Goal: Navigation & Orientation: Find specific page/section

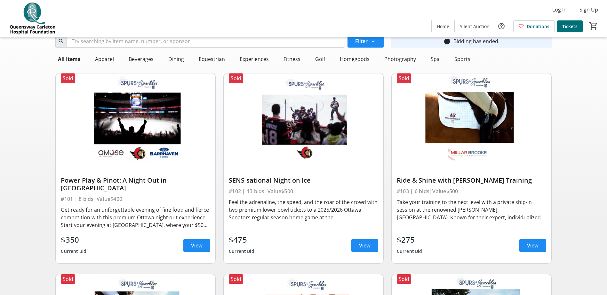
scroll to position [32, 0]
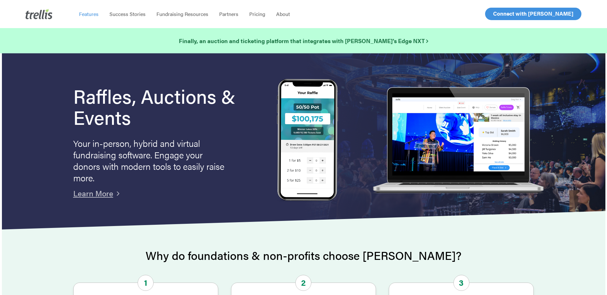
click at [93, 14] on span "Features" at bounding box center [89, 13] width 20 height 7
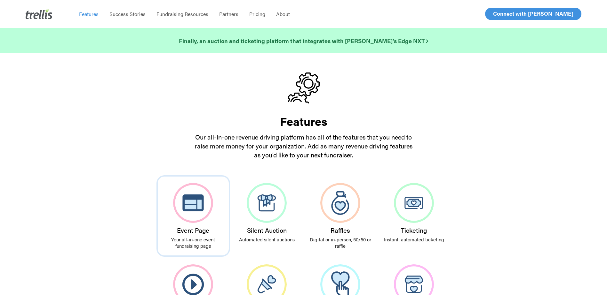
click at [200, 213] on img at bounding box center [193, 203] width 40 height 40
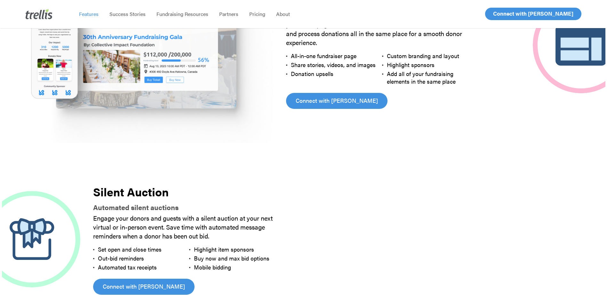
scroll to position [418, 0]
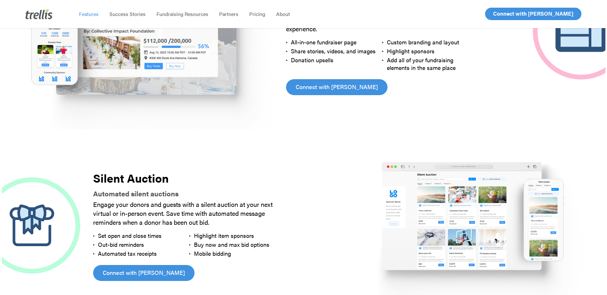
click at [506, 13] on span "Log In" at bounding box center [499, 14] width 15 height 8
